Goal: Task Accomplishment & Management: Manage account settings

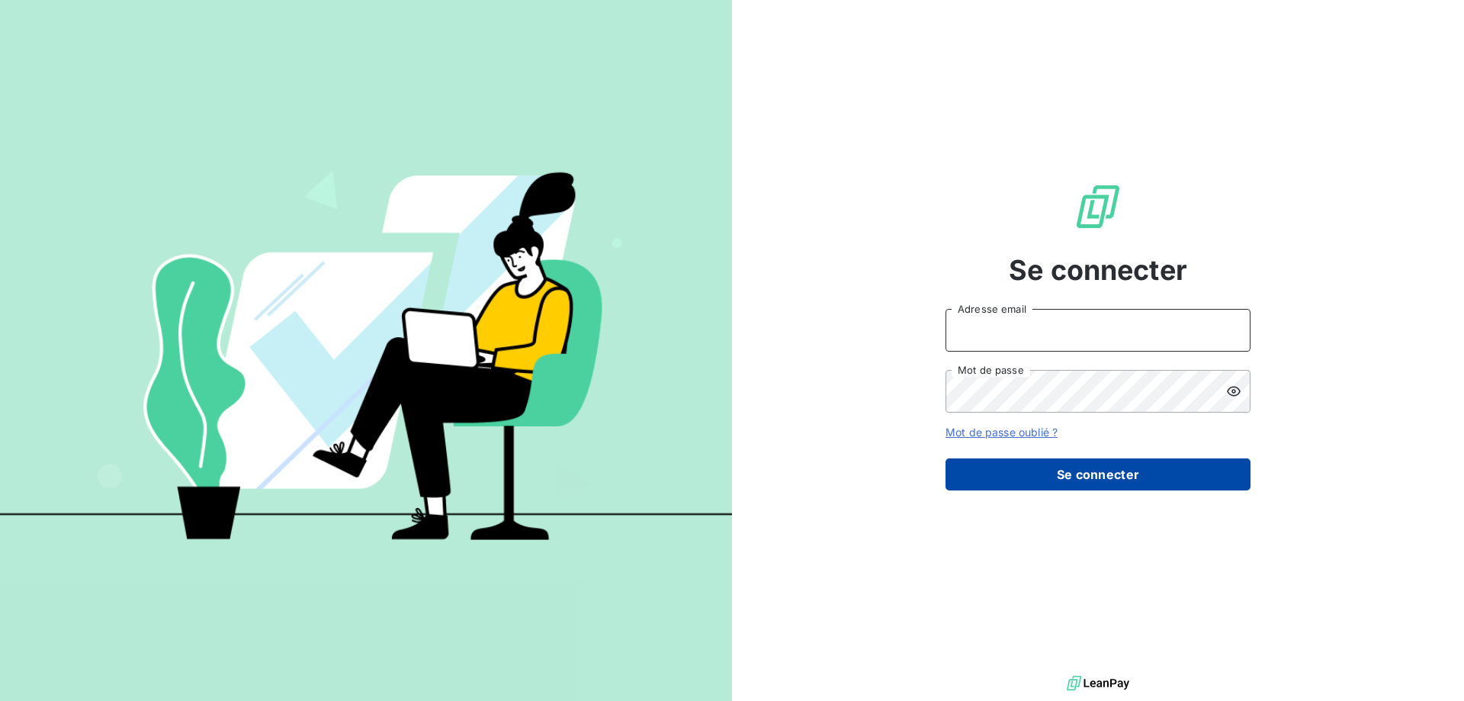
type input "[PERSON_NAME][EMAIL_ADDRESS][DOMAIN_NAME]"
click at [1155, 475] on button "Se connecter" at bounding box center [1098, 474] width 305 height 32
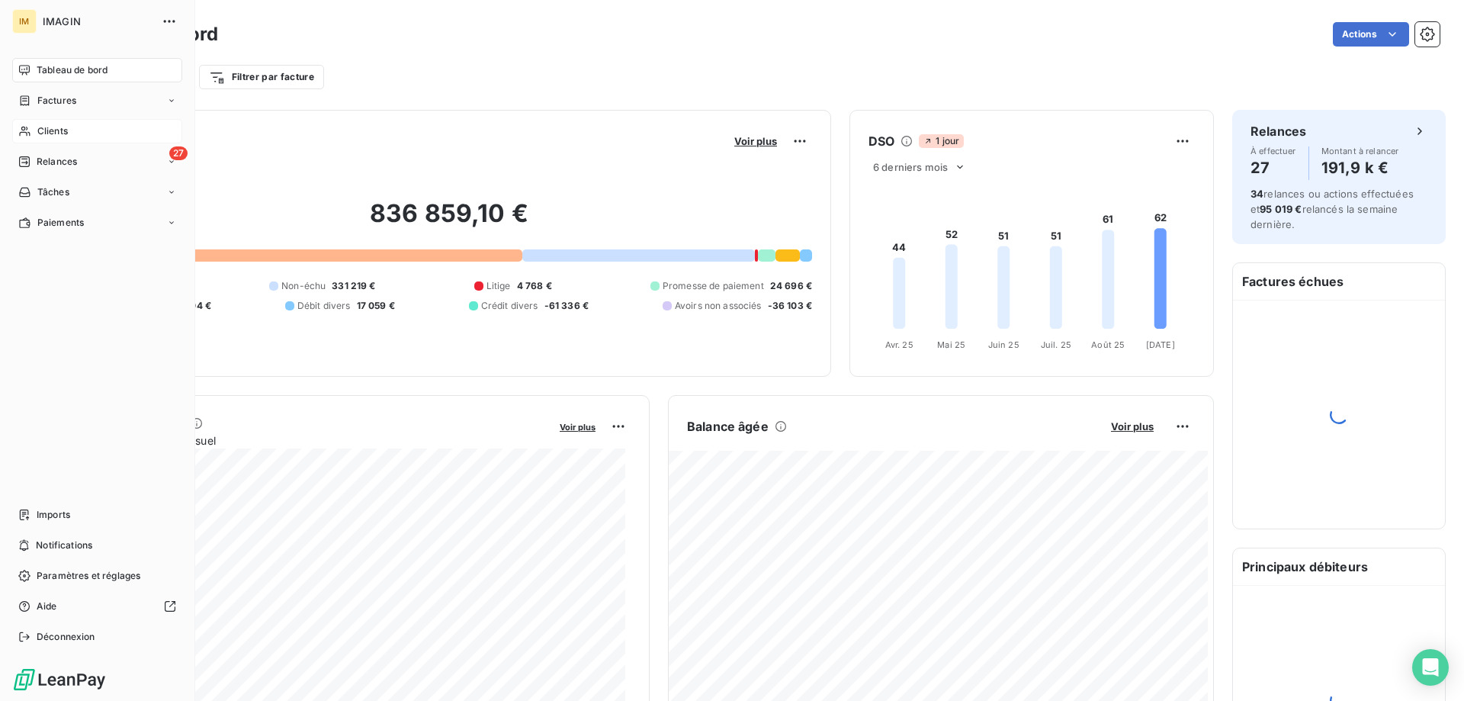
click at [35, 132] on div "Clients" at bounding box center [97, 131] width 170 height 24
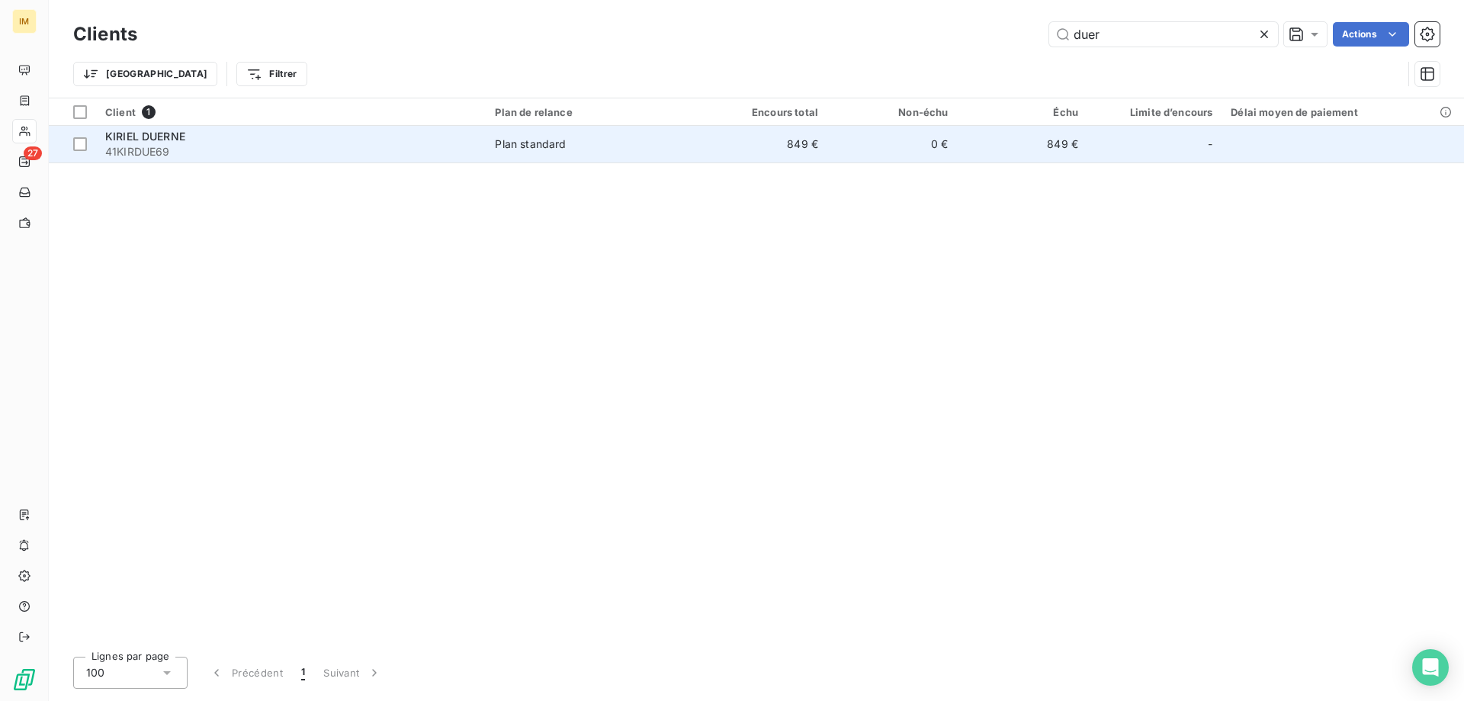
type input "duer"
click at [865, 137] on td "0 €" at bounding box center [892, 144] width 130 height 37
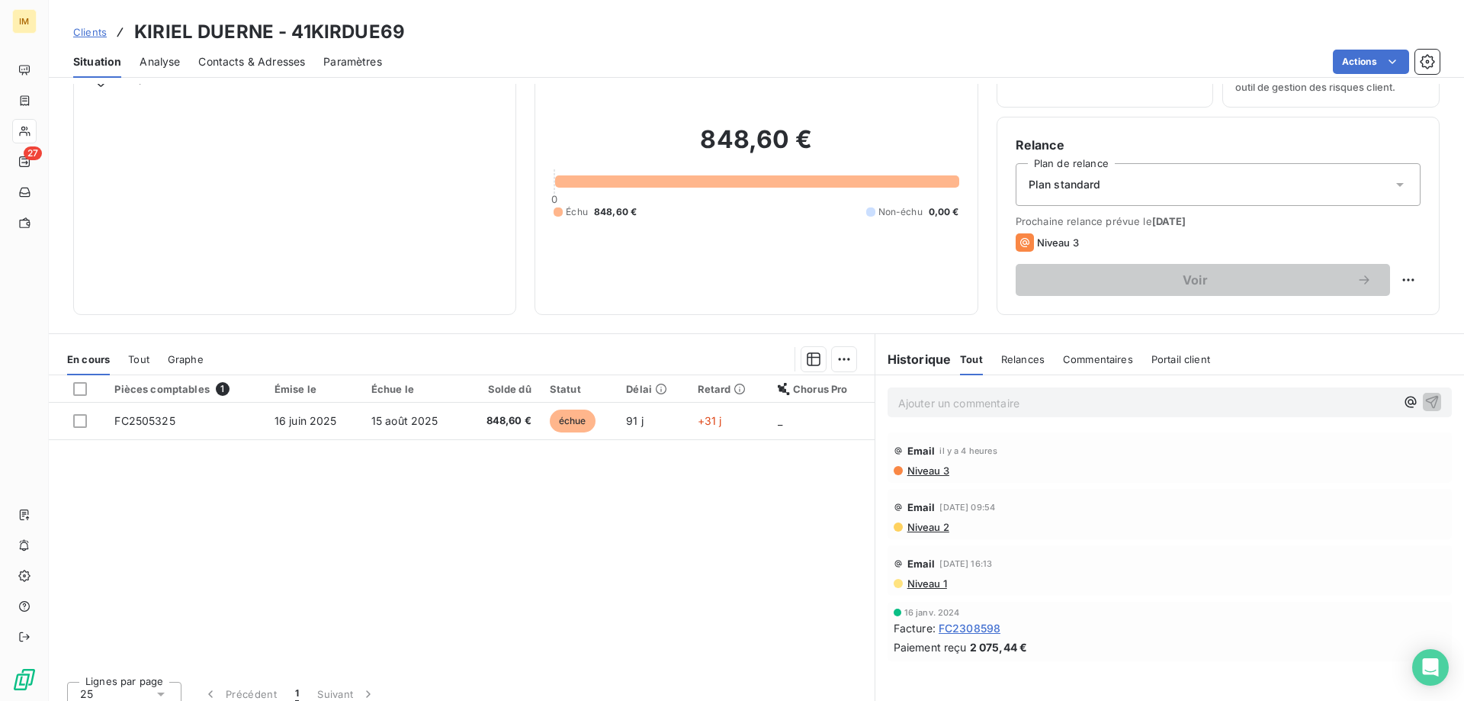
scroll to position [85, 0]
click at [924, 585] on span "Niveau 1" at bounding box center [926, 582] width 41 height 12
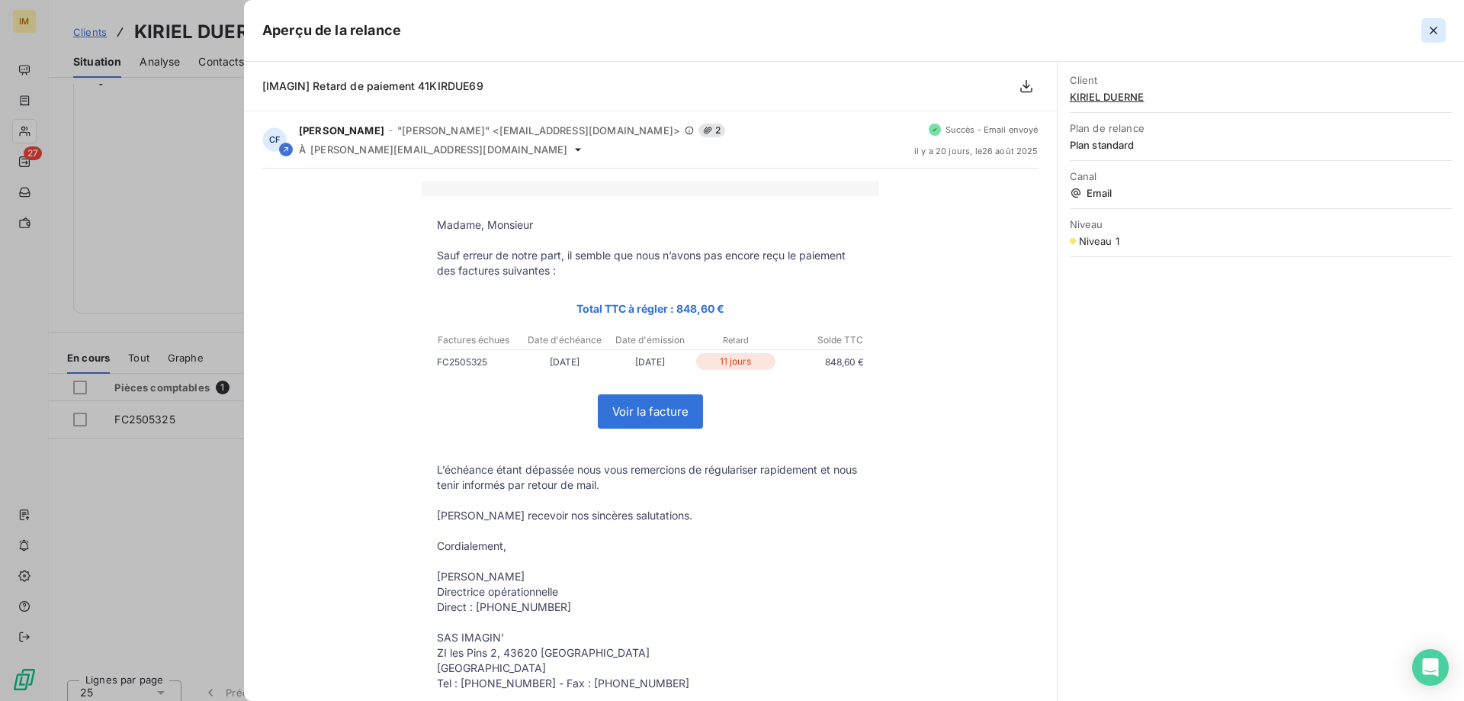
click at [1435, 26] on icon "button" at bounding box center [1433, 30] width 15 height 15
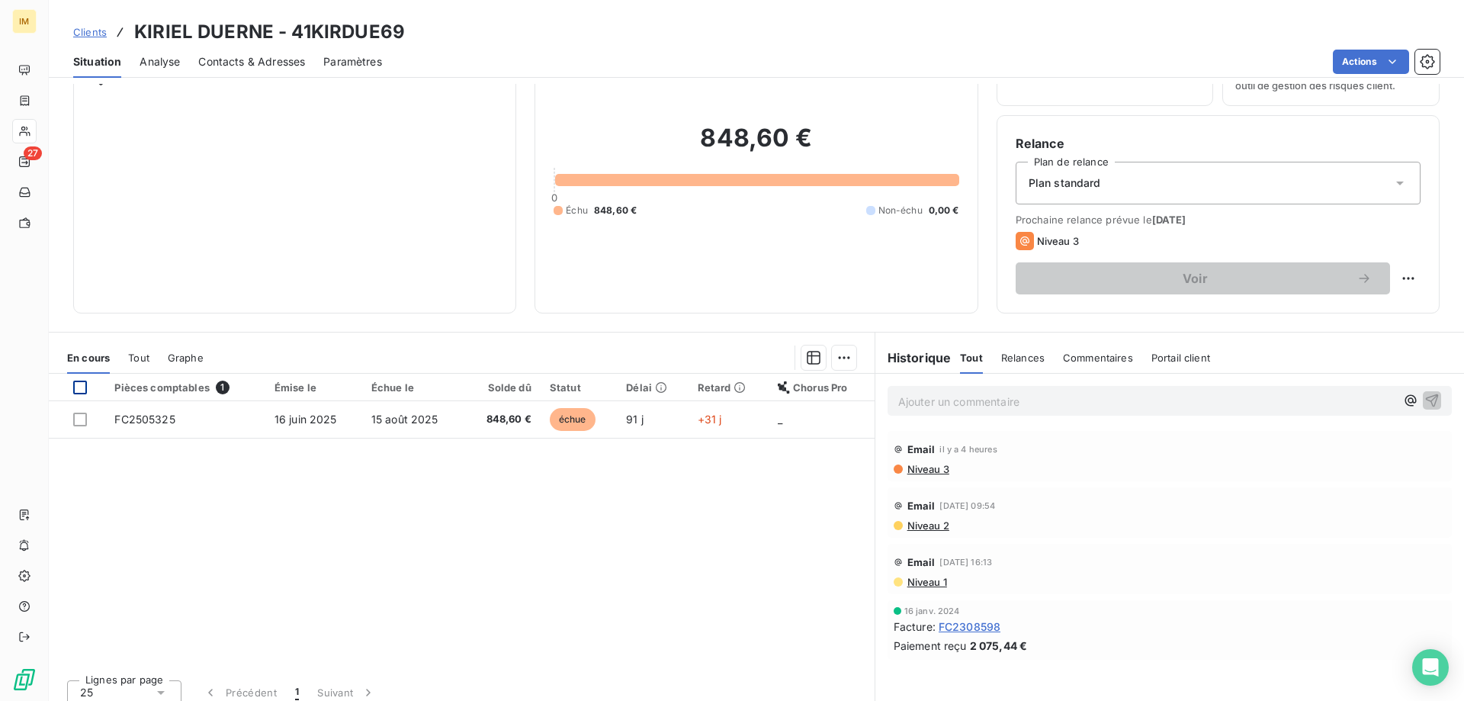
click at [82, 385] on div at bounding box center [80, 388] width 14 height 14
click at [839, 354] on html "IM 27 Clients KIRIEL DUERNE - 41KIRDUE69 Situation Analyse Contacts & Adresses …" at bounding box center [732, 350] width 1464 height 701
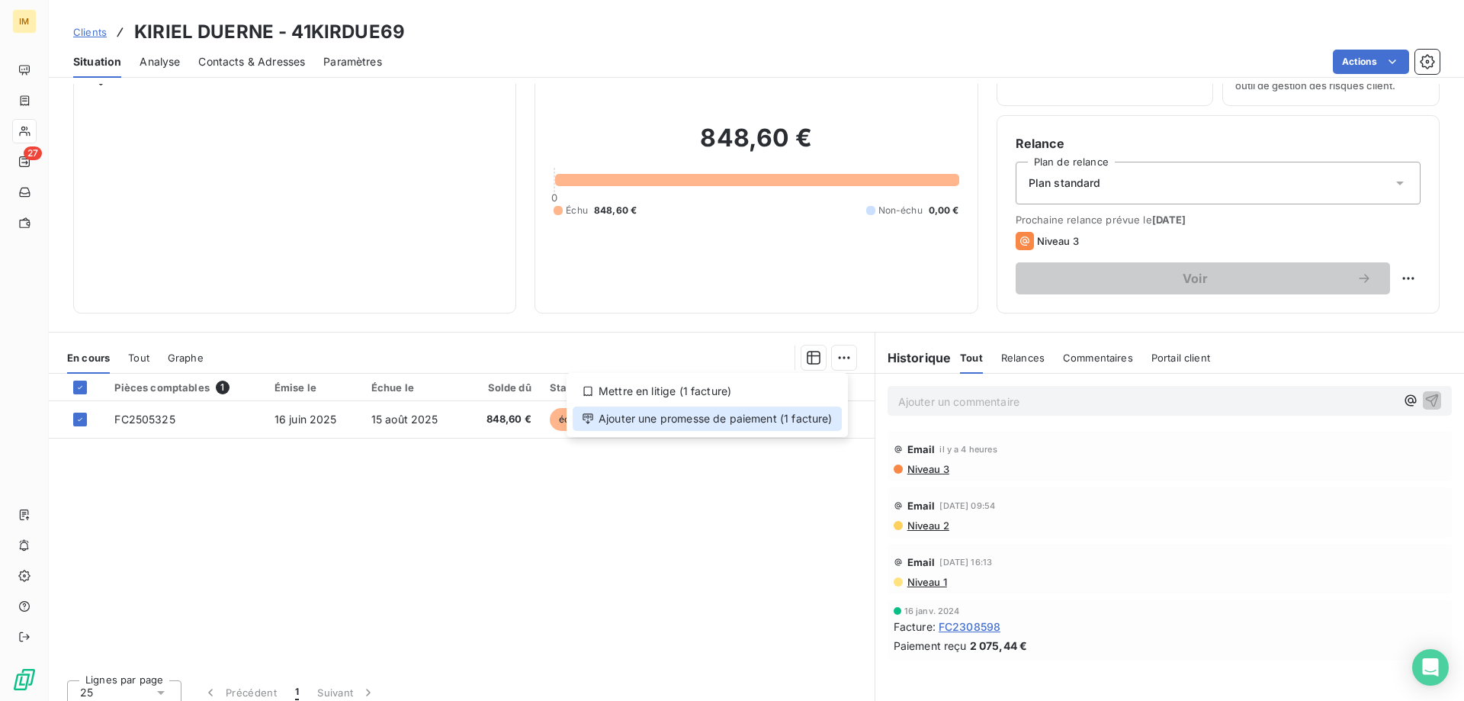
click at [764, 420] on div "Ajouter une promesse de paiement (1 facture)" at bounding box center [707, 418] width 269 height 24
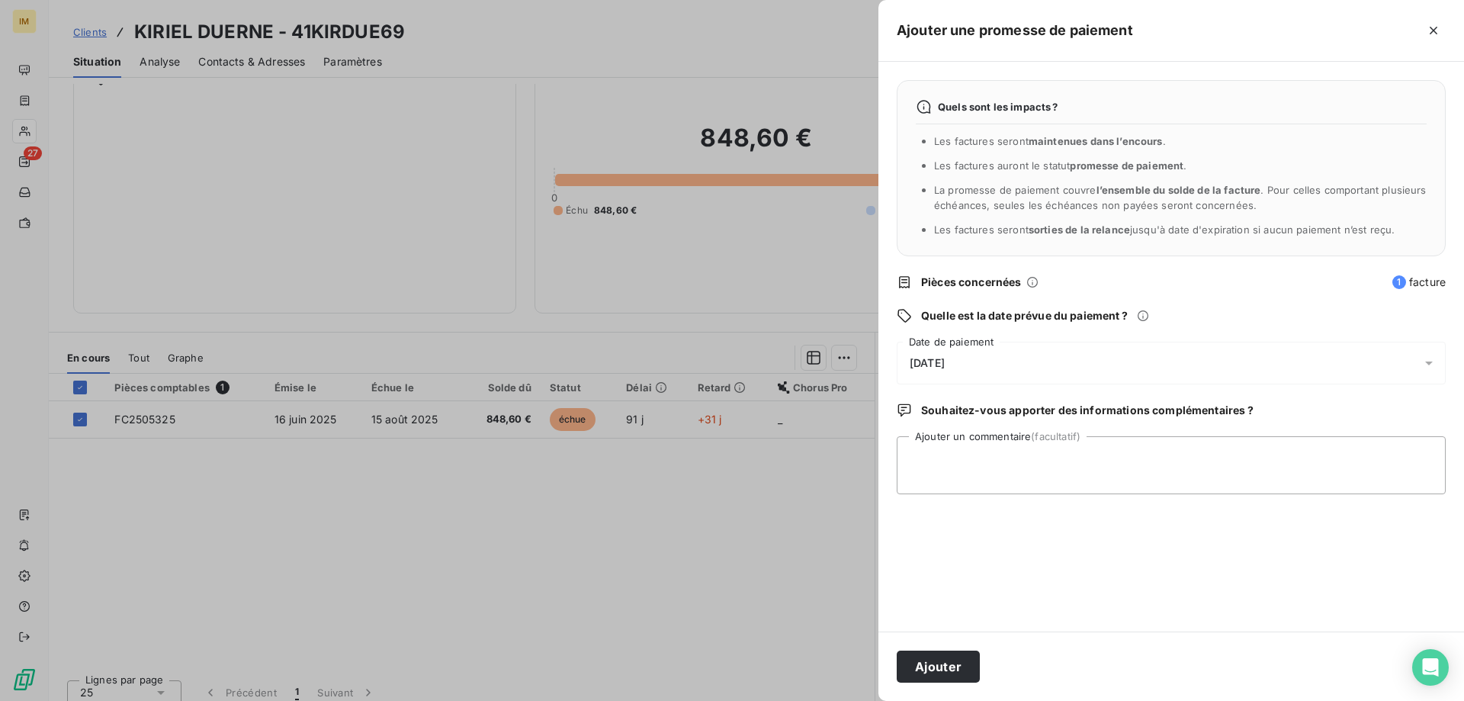
click at [1013, 361] on div "[DATE]" at bounding box center [1171, 363] width 549 height 43
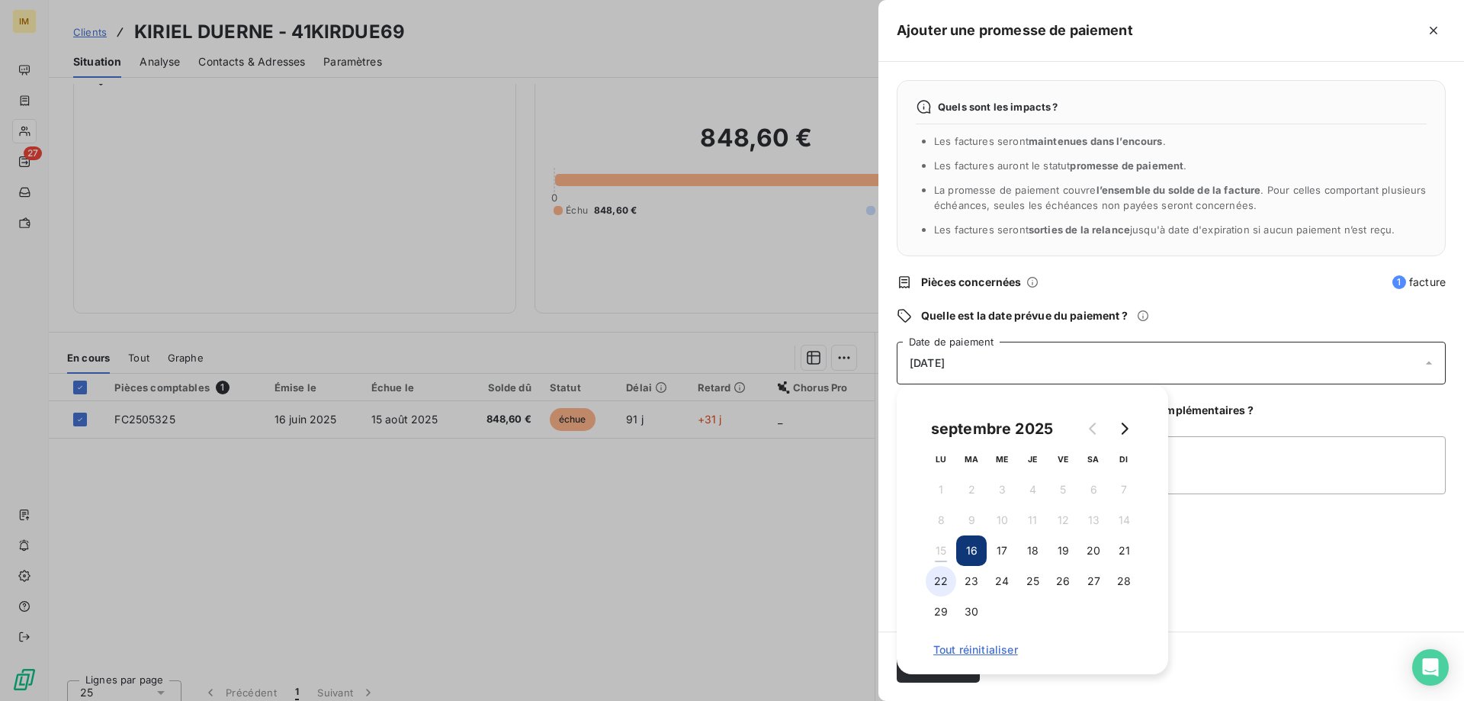
click at [943, 580] on button "22" at bounding box center [941, 581] width 31 height 31
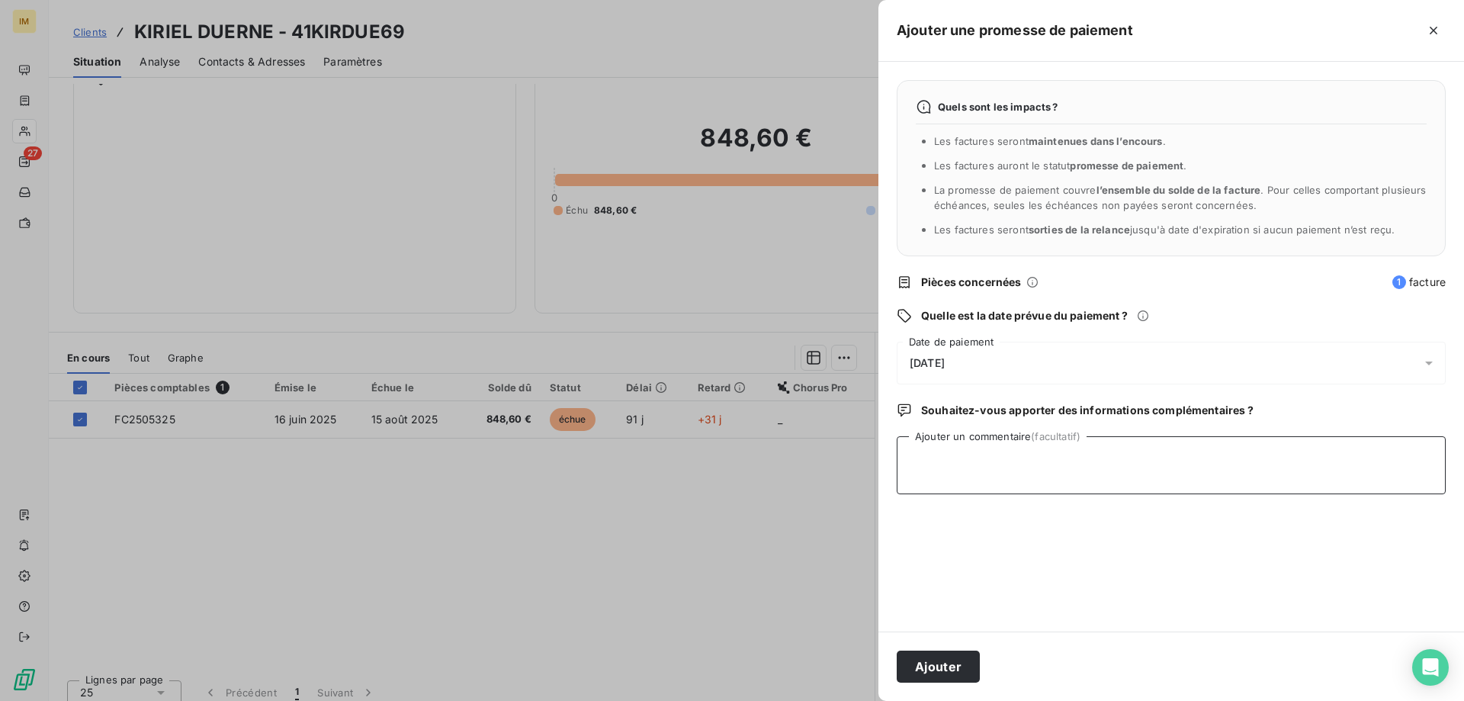
click at [1260, 457] on textarea "Ajouter un commentaire (facultatif)" at bounding box center [1171, 465] width 549 height 58
type textarea "Aurait envoyé un chèque, jamais reçu... renvoi un autre chèque"
click at [928, 673] on button "Ajouter" at bounding box center [938, 667] width 83 height 32
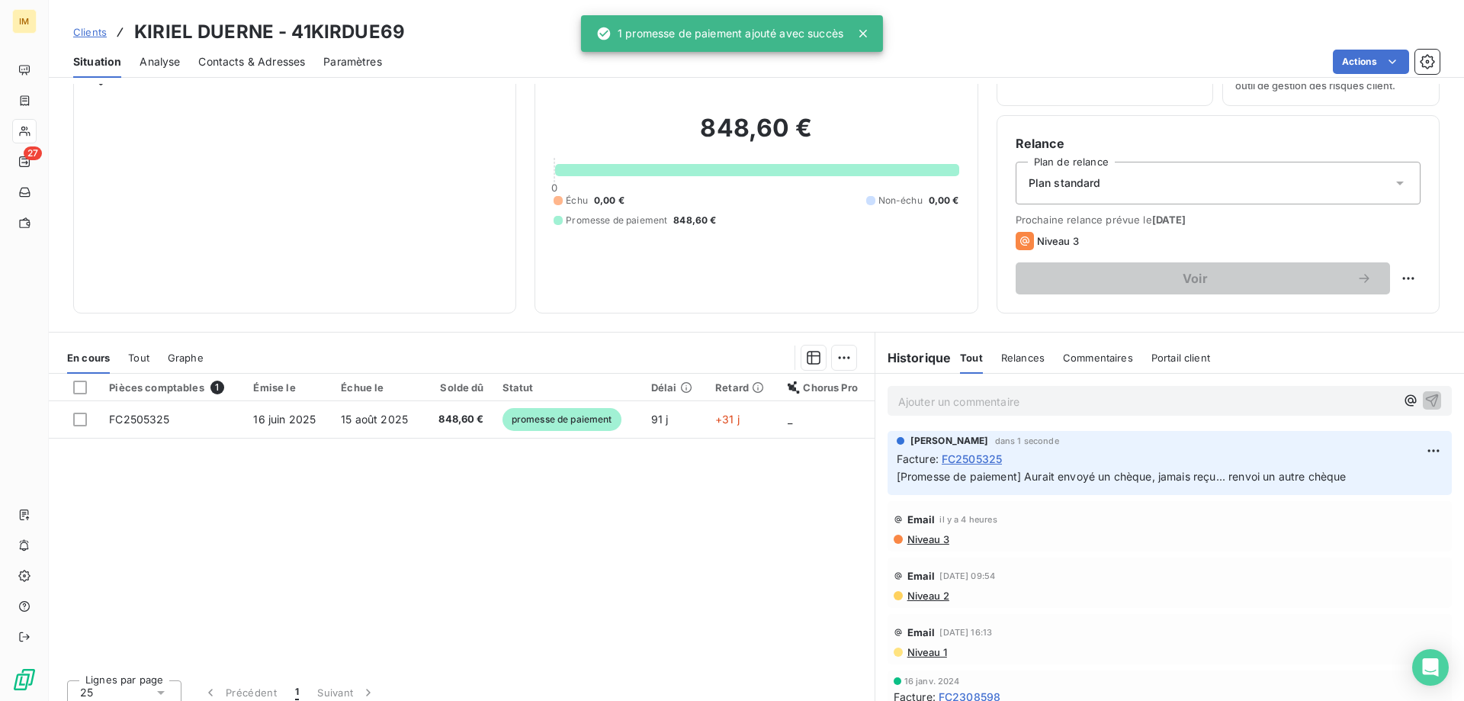
click at [479, 586] on div "Pièces comptables 1 Émise le Échue le Solde dû Statut Délai Retard Chorus Pro F…" at bounding box center [462, 521] width 826 height 294
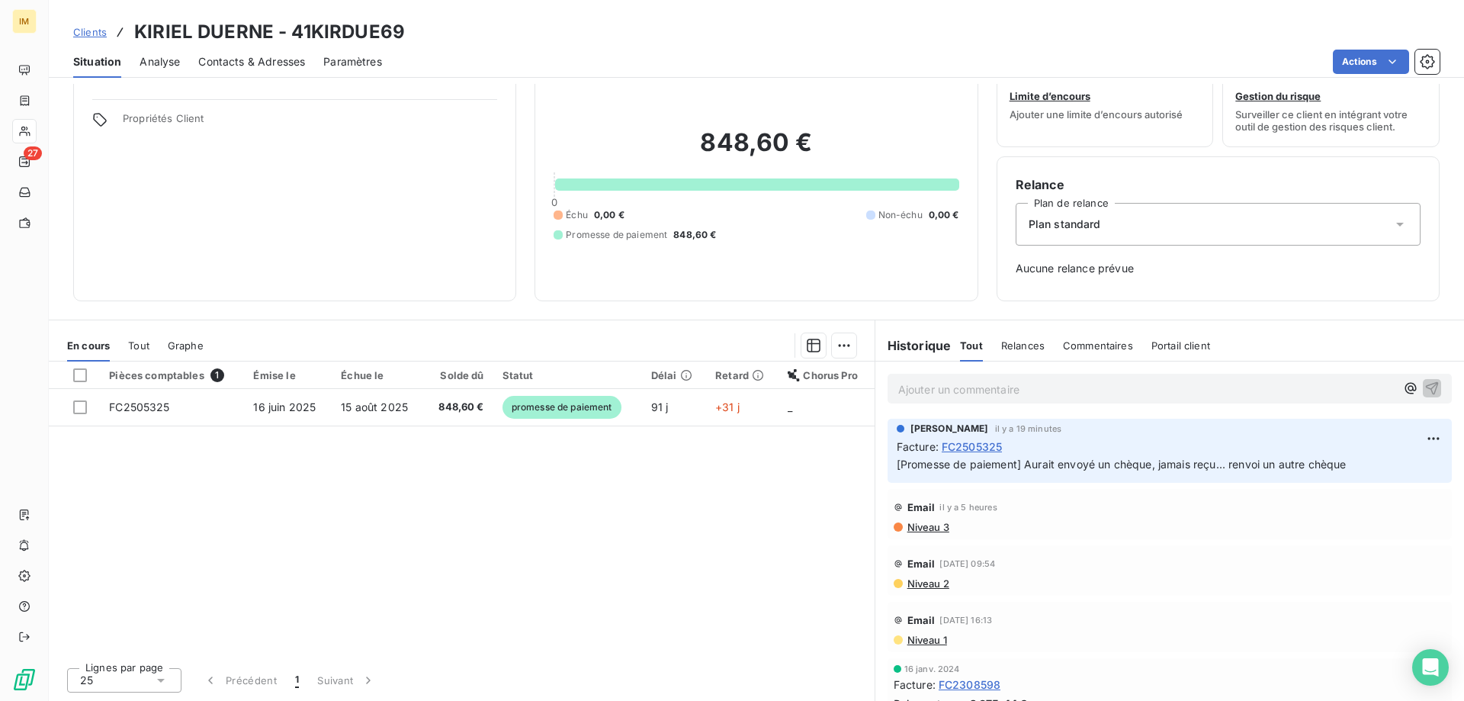
click at [474, 647] on div "Pièces comptables 1 Émise le Échue le Solde dû Statut Délai Retard Chorus Pro F…" at bounding box center [462, 508] width 826 height 294
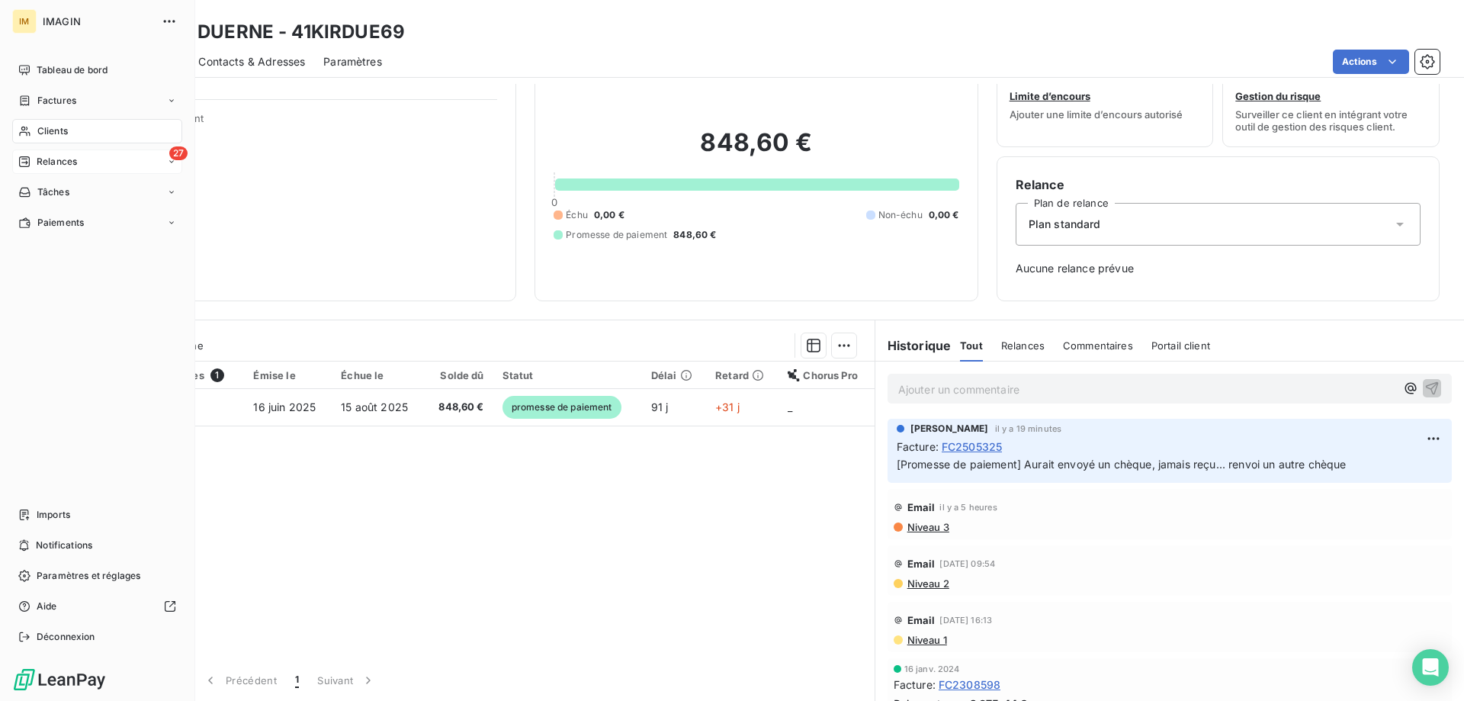
click at [34, 159] on div "Relances" at bounding box center [47, 162] width 59 height 14
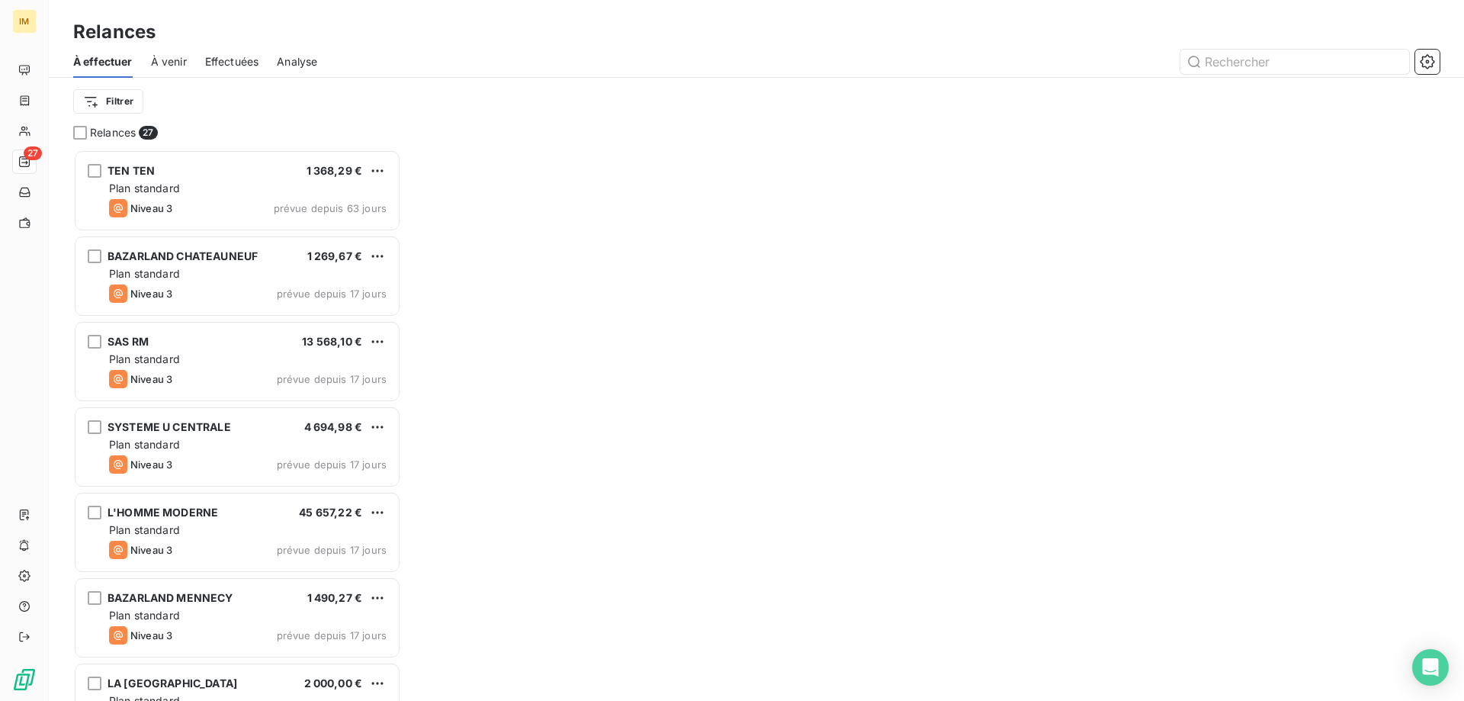
scroll to position [540, 316]
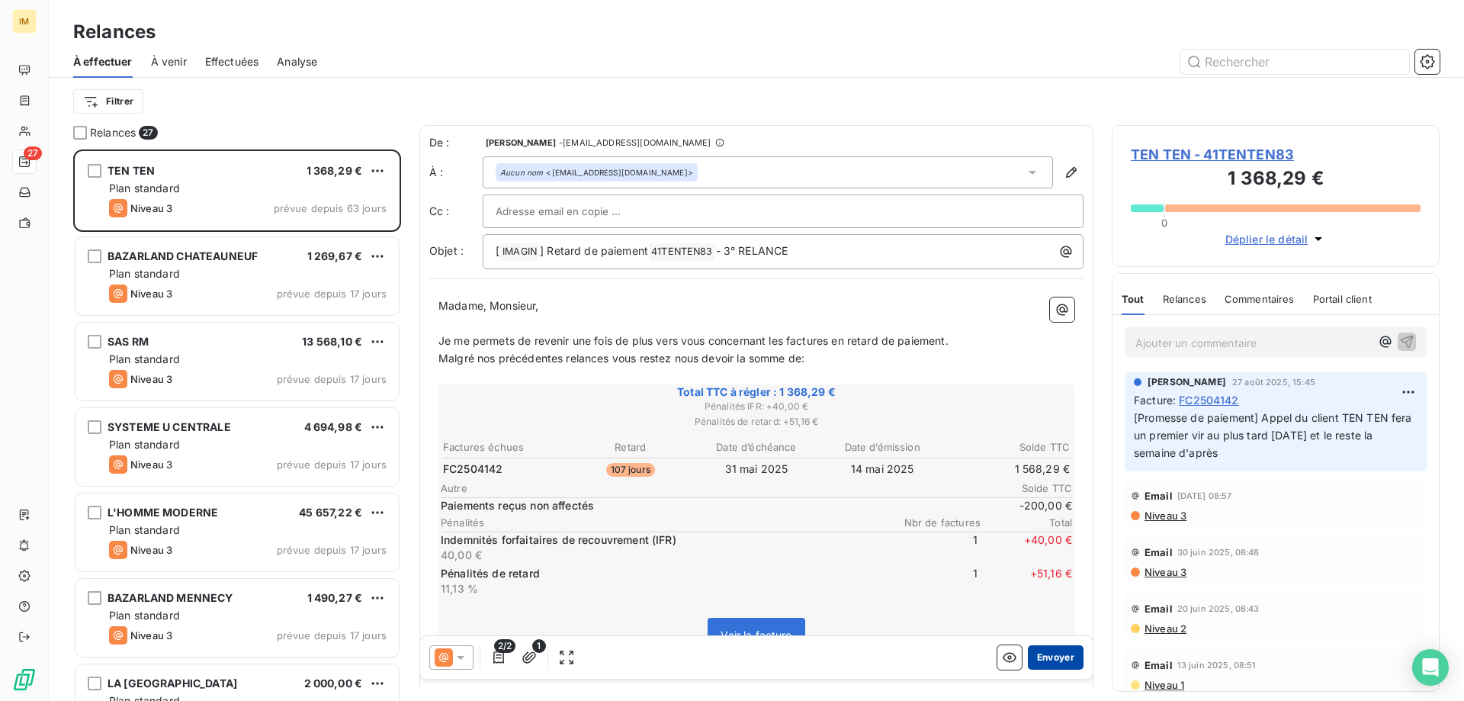
click at [1056, 659] on button "Envoyer" at bounding box center [1056, 657] width 56 height 24
